Goal: Check status: Check status

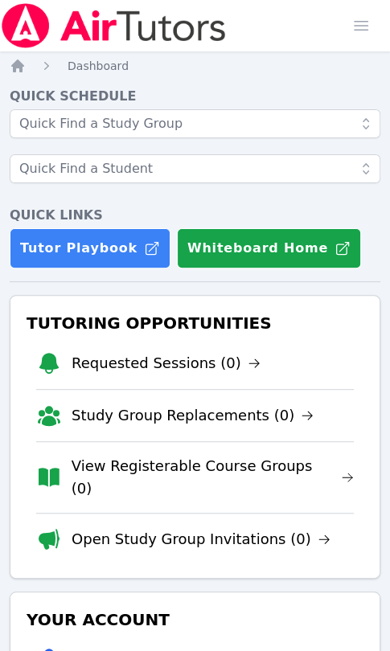
click at [316, 353] on li "Requested Sessions (0)" at bounding box center [194, 362] width 317 height 51
